Goal: Information Seeking & Learning: Learn about a topic

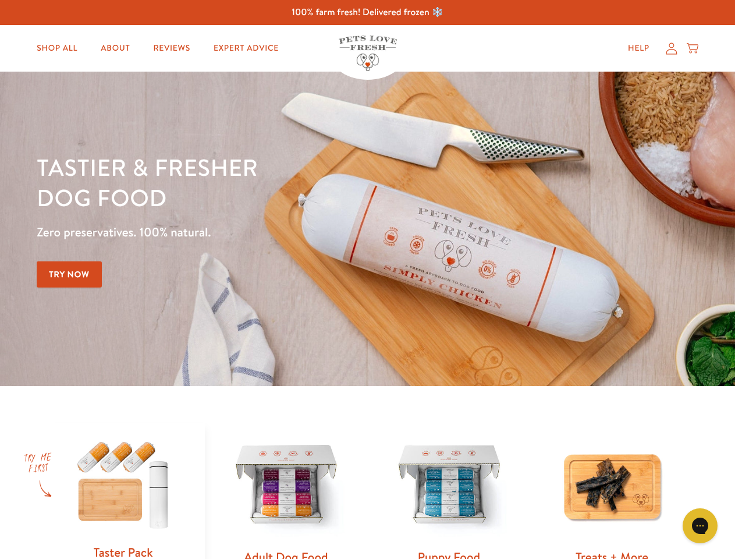
click at [367, 279] on div "Tastier & fresher dog food Zero preservatives. 100% natural. Try Now" at bounding box center [257, 229] width 441 height 154
click at [700, 526] on icon "Gorgias live chat" at bounding box center [700, 525] width 11 height 11
